Goal: Find contact information: Find contact information

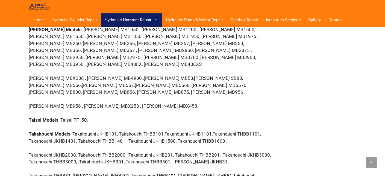
scroll to position [3817, 0]
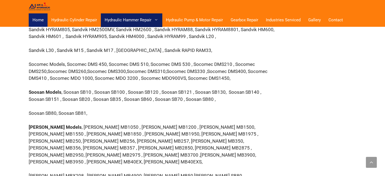
click at [41, 20] on link "Home" at bounding box center [38, 19] width 19 height 13
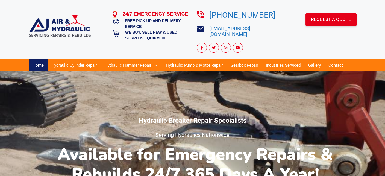
click at [343, 17] on link "REQUEST A QUOTE" at bounding box center [331, 19] width 51 height 13
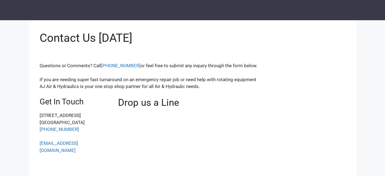
scroll to position [15, 0]
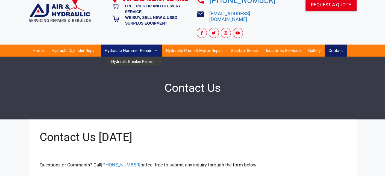
click at [132, 47] on link "Hydraulic Hammer Repair" at bounding box center [131, 51] width 61 height 12
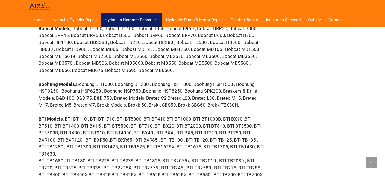
scroll to position [1136, 0]
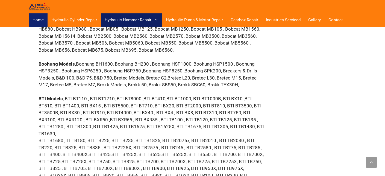
click at [36, 19] on link "Home" at bounding box center [38, 19] width 19 height 13
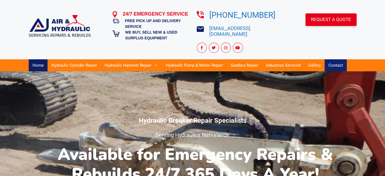
click at [338, 60] on link "Contact" at bounding box center [336, 65] width 22 height 12
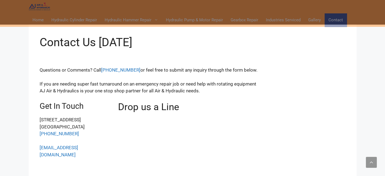
scroll to position [124, 0]
